Goal: Obtain resource: Download file/media

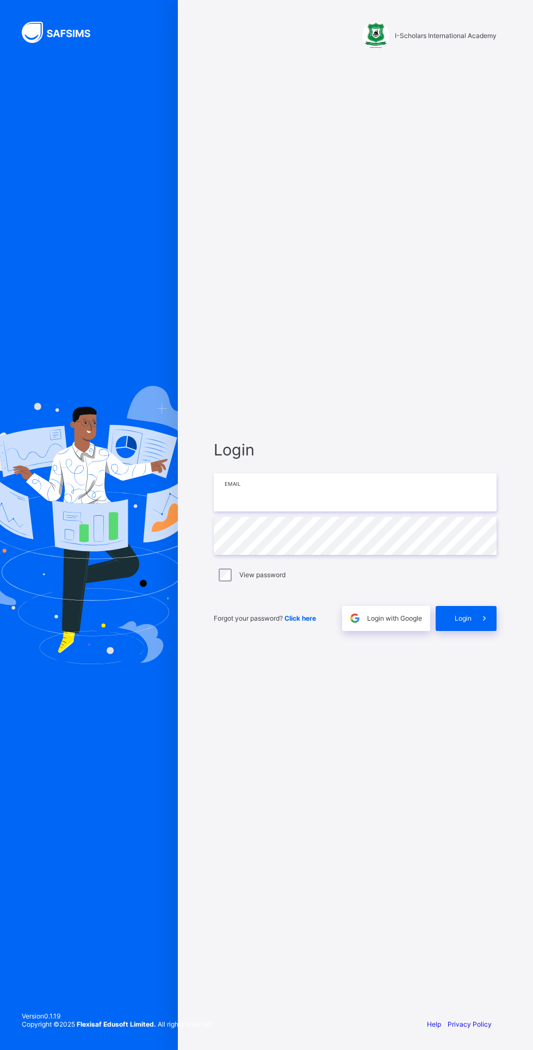
click at [347, 512] on input "email" at bounding box center [355, 493] width 283 height 38
type input "**********"
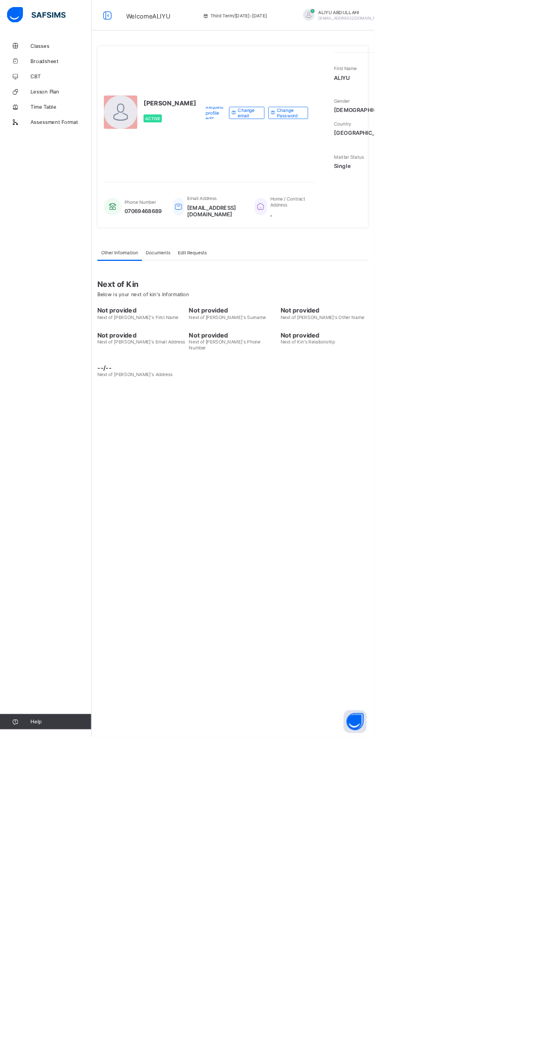
click at [64, 27] on img at bounding box center [52, 21] width 84 height 23
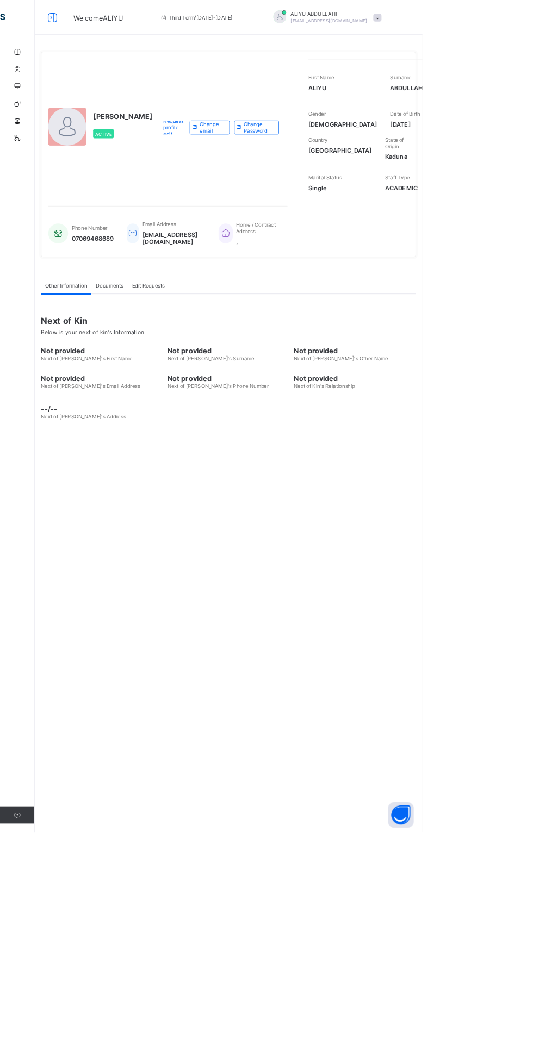
click at [59, 20] on icon at bounding box center [66, 22] width 18 height 16
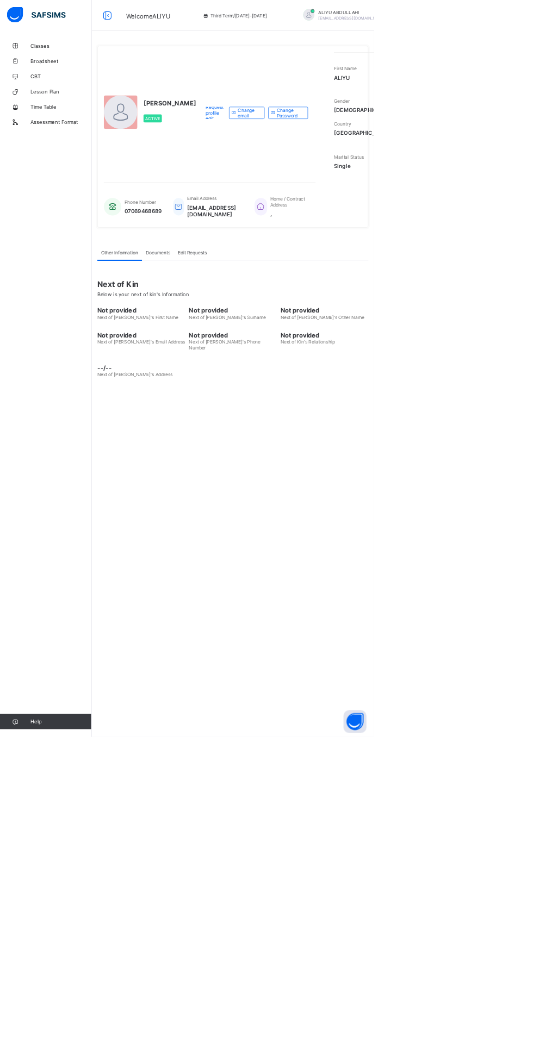
click at [85, 62] on span "Classes" at bounding box center [86, 65] width 87 height 9
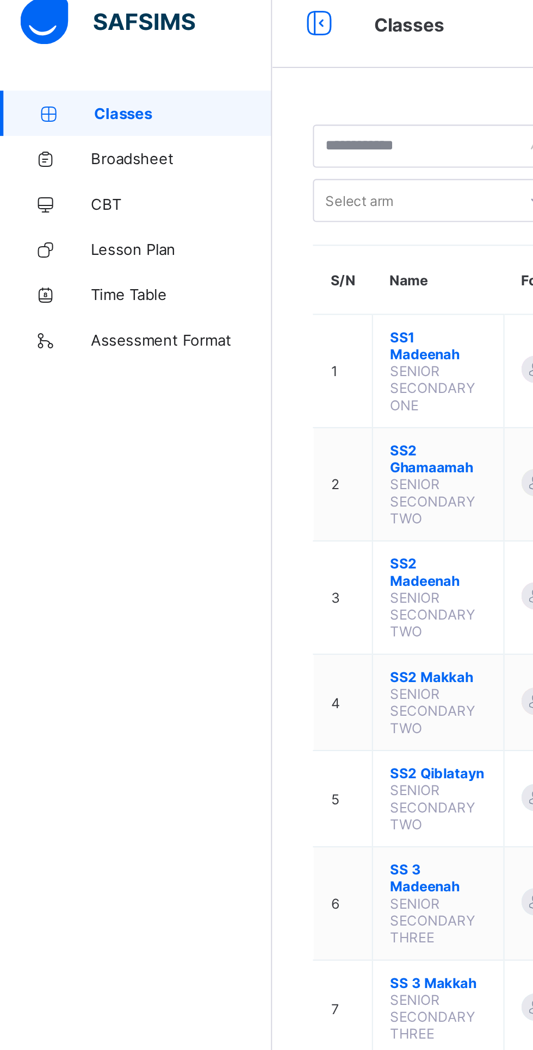
click at [74, 87] on span "Broadsheet" at bounding box center [86, 87] width 87 height 9
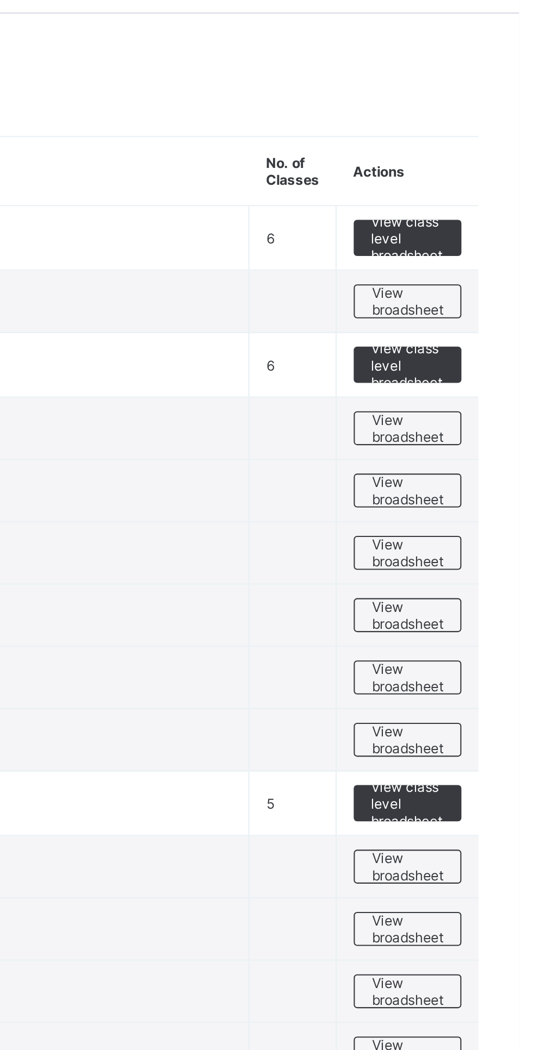
click at [485, 360] on span "View broadsheet" at bounding box center [479, 362] width 34 height 16
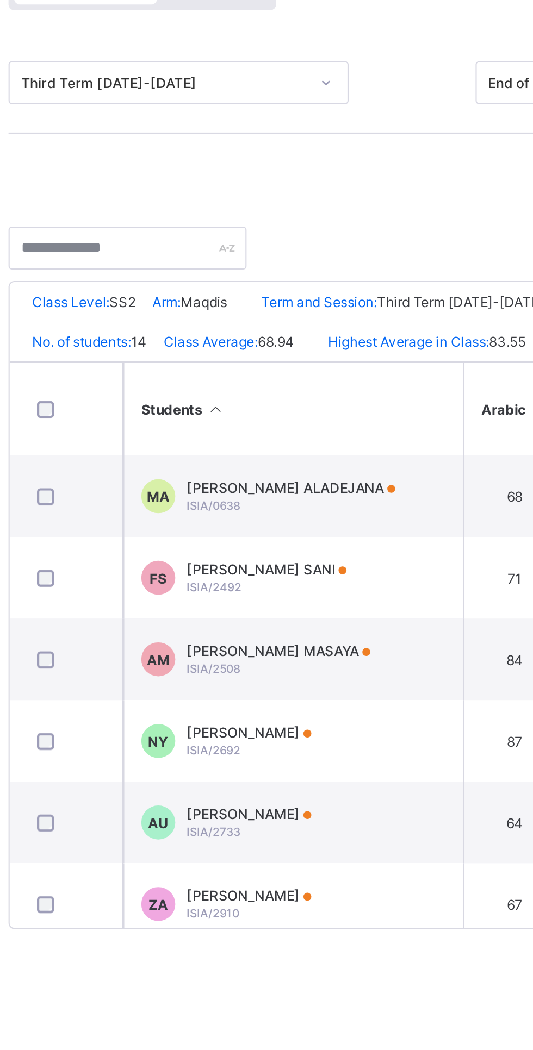
click at [263, 523] on div "AISHA UMAR ISIA/2733" at bounding box center [257, 515] width 60 height 16
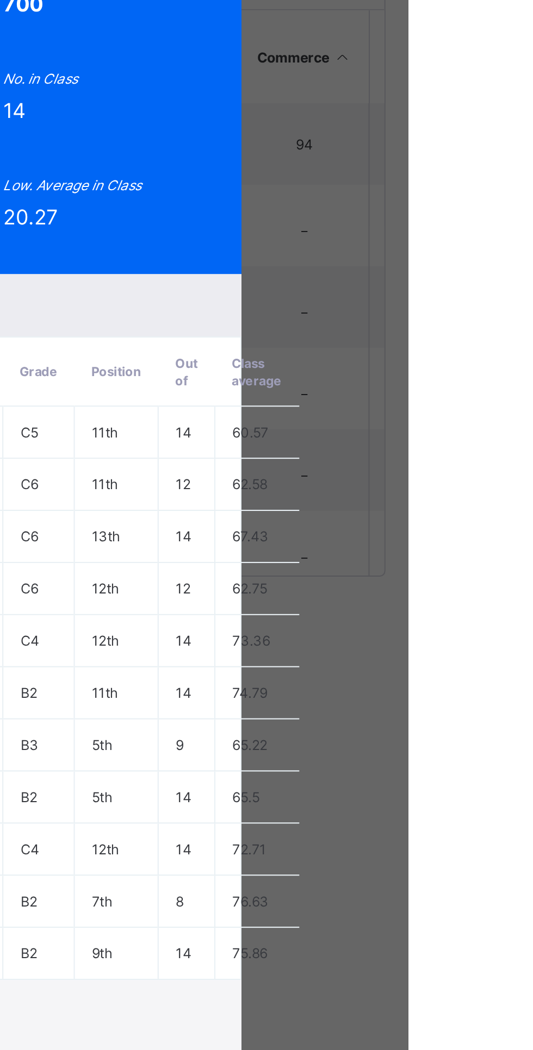
click at [434, 229] on span "View Reportsheet" at bounding box center [410, 221] width 48 height 16
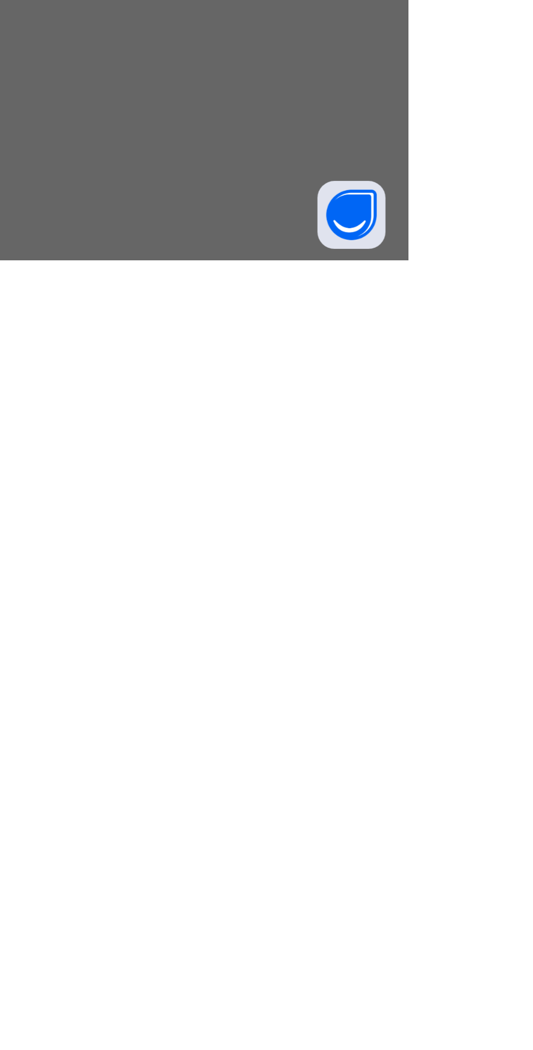
click at [422, 844] on span "Close" at bounding box center [413, 840] width 17 height 8
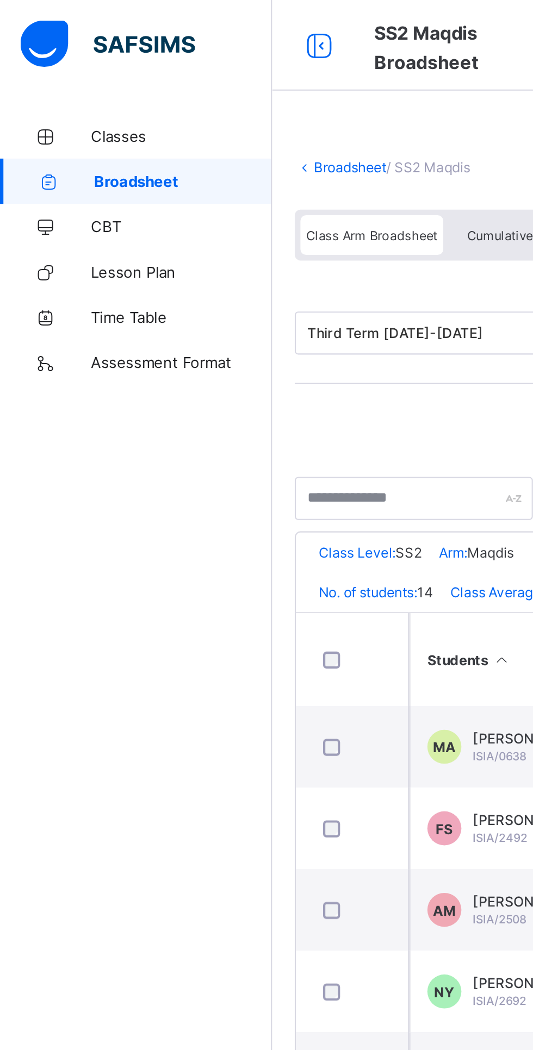
click at [67, 63] on span "Classes" at bounding box center [86, 65] width 87 height 9
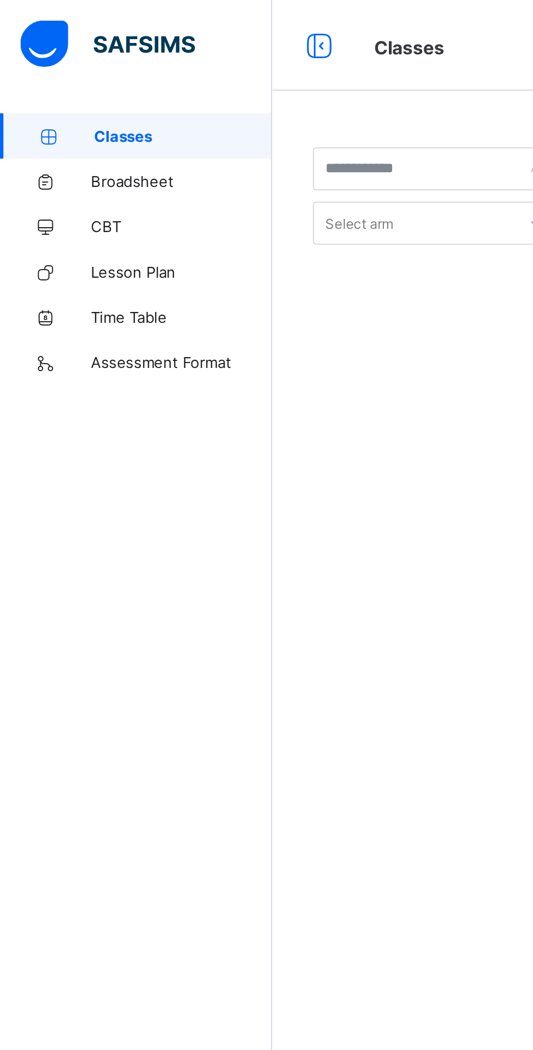
click at [78, 91] on link "Broadsheet" at bounding box center [65, 87] width 130 height 22
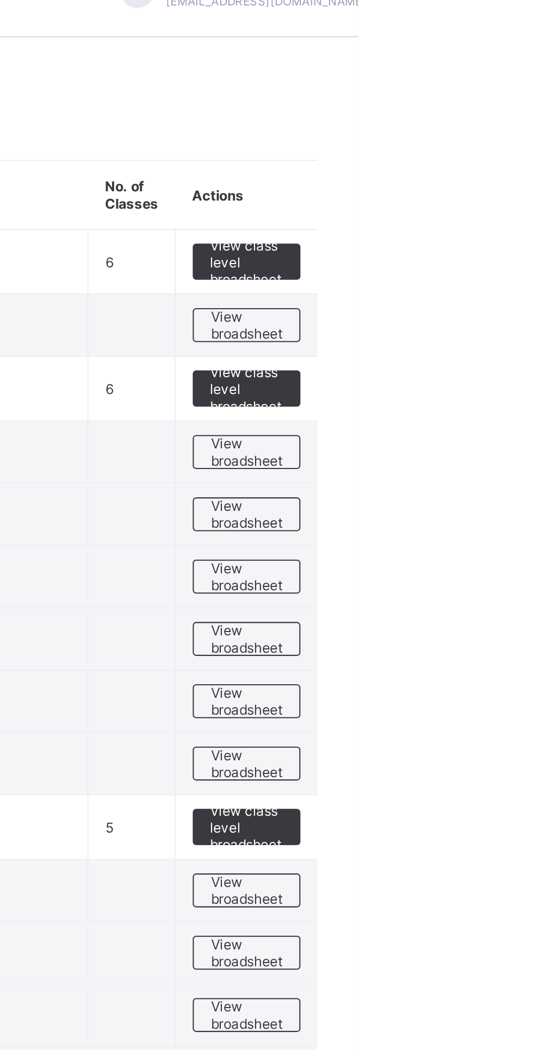
click at [480, 178] on span "View broadsheet" at bounding box center [479, 181] width 34 height 16
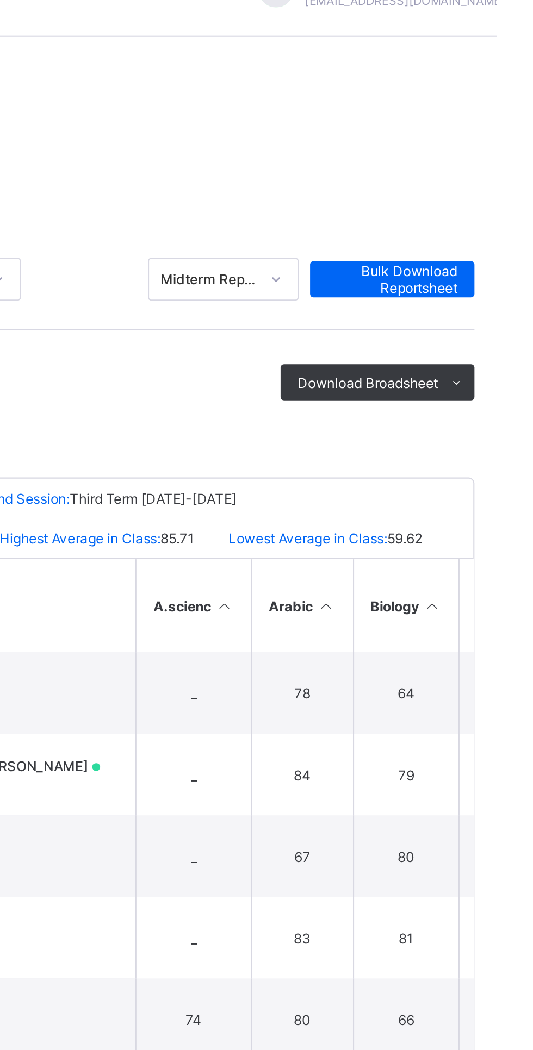
click at [516, 208] on icon at bounding box center [513, 209] width 8 height 7
click at [0, 0] on li "Excel sheet" at bounding box center [0, 0] width 0 height 0
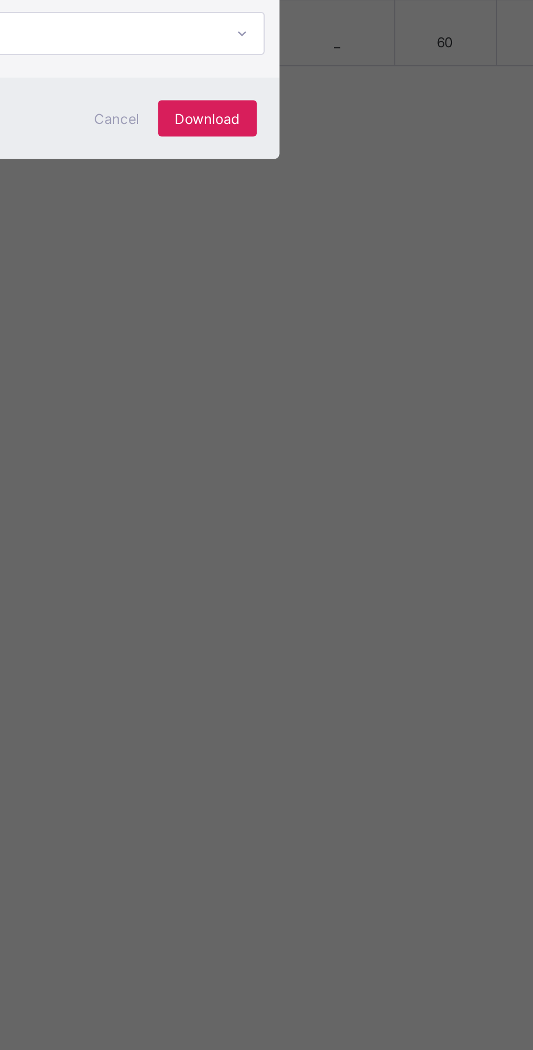
click at [341, 595] on span "Download" at bounding box center [325, 591] width 31 height 8
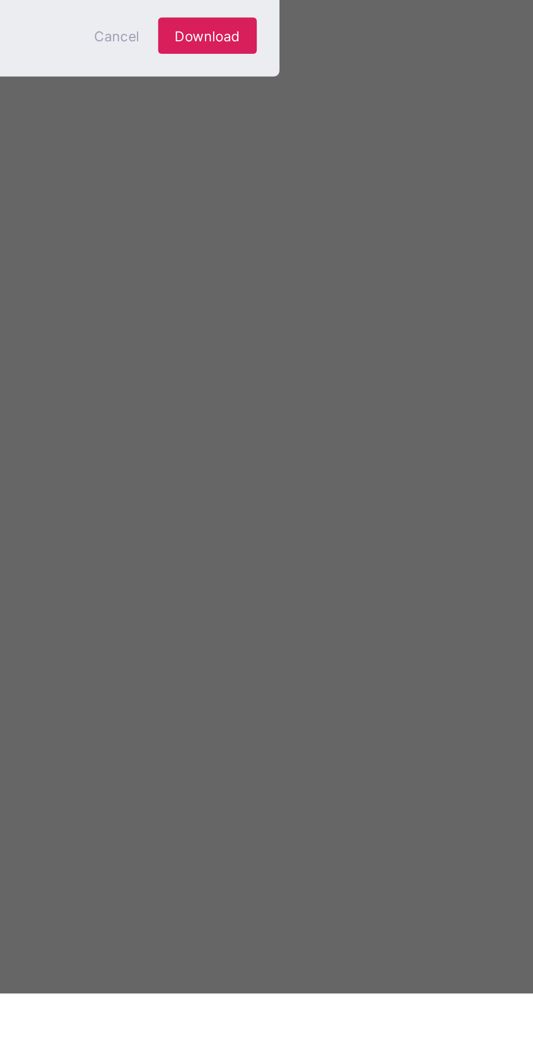
click at [293, 595] on span "Cancel" at bounding box center [282, 591] width 22 height 8
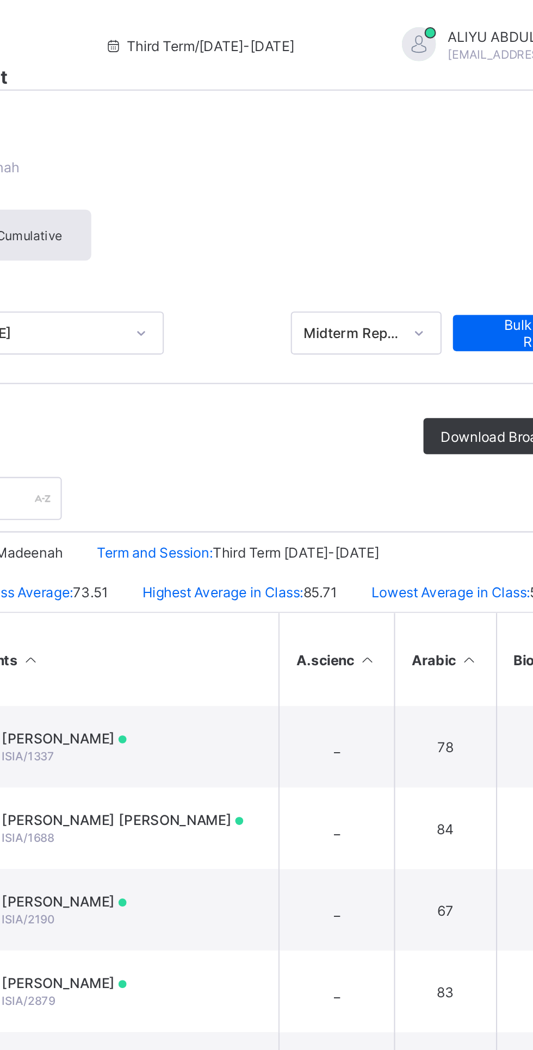
scroll to position [18, 0]
